Goal: Task Accomplishment & Management: Manage account settings

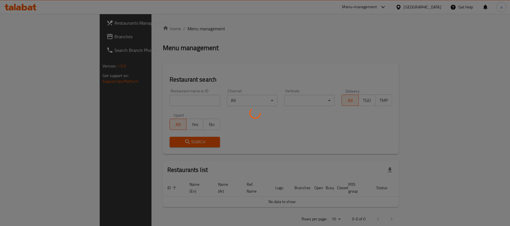
click at [25, 41] on div at bounding box center [255, 113] width 510 height 226
click at [27, 41] on div at bounding box center [255, 113] width 510 height 226
click at [28, 36] on div at bounding box center [255, 113] width 510 height 226
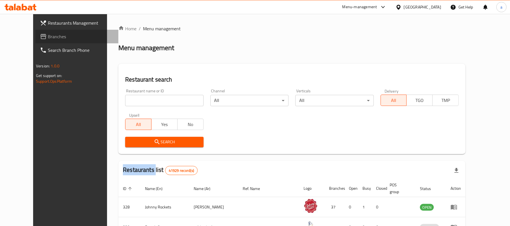
click at [35, 42] on link "Branches" at bounding box center [76, 37] width 83 height 14
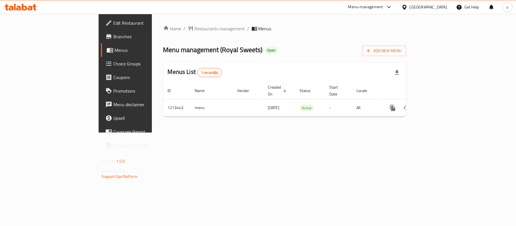
click at [113, 24] on span "Edit Restaurant" at bounding box center [146, 23] width 67 height 7
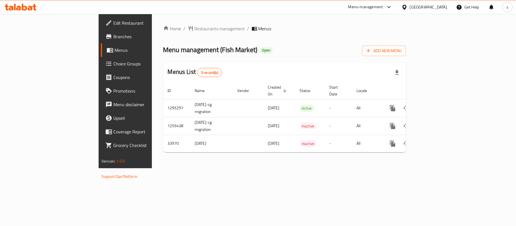
click at [152, 23] on div "Home / Restaurants management / Menus Menu management ( Fish Market ) Open Add …" at bounding box center [284, 91] width 265 height 154
click at [195, 29] on span "Restaurants management" at bounding box center [220, 28] width 50 height 7
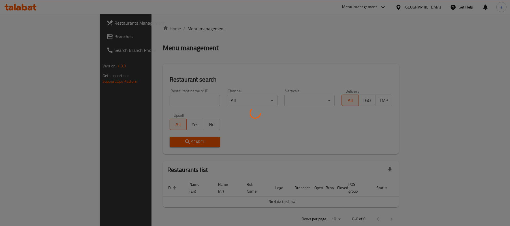
click at [39, 42] on div at bounding box center [255, 113] width 510 height 226
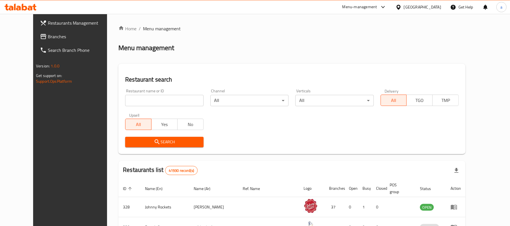
click at [39, 42] on link "Branches" at bounding box center [76, 37] width 83 height 14
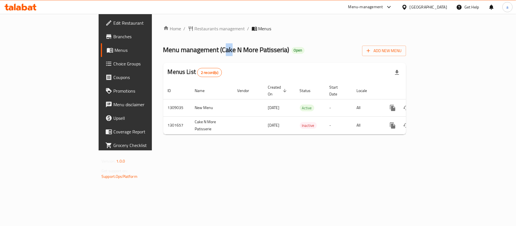
drag, startPoint x: 159, startPoint y: 47, endPoint x: 166, endPoint y: 50, distance: 7.7
click at [166, 50] on span "Menu management ( Cake N More Patisseria )" at bounding box center [226, 49] width 126 height 13
click at [163, 49] on span "Menu management ( Cake N More Patisseria )" at bounding box center [226, 49] width 126 height 13
drag, startPoint x: 156, startPoint y: 49, endPoint x: 222, endPoint y: 54, distance: 65.4
click at [222, 54] on span "Menu management ( Cake N More Patisseria )" at bounding box center [226, 49] width 126 height 13
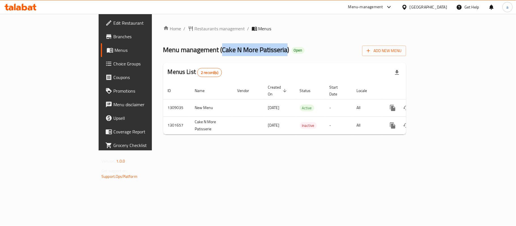
copy span "Cake N More Patisseria"
click at [195, 31] on span "Restaurants management" at bounding box center [220, 28] width 50 height 7
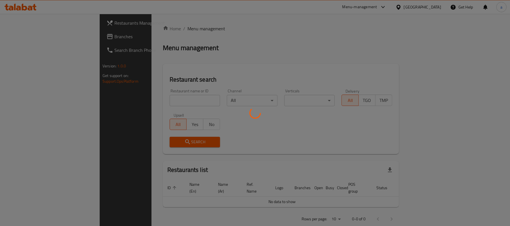
click at [32, 38] on div at bounding box center [255, 113] width 510 height 226
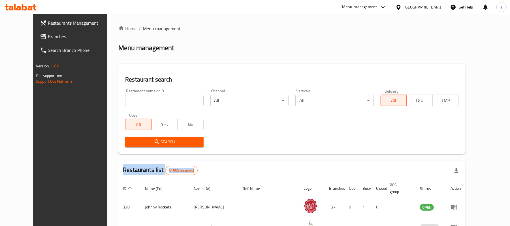
click at [48, 35] on span "Branches" at bounding box center [81, 36] width 66 height 7
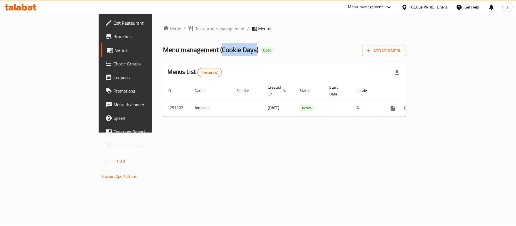
drag, startPoint x: 158, startPoint y: 49, endPoint x: 192, endPoint y: 50, distance: 33.7
click at [192, 50] on span "Menu management ( Cookie Days )" at bounding box center [210, 49] width 95 height 13
copy span "Cookie Days"
click at [113, 25] on span "Edit Restaurant" at bounding box center [146, 23] width 67 height 7
